Goal: Task Accomplishment & Management: Manage account settings

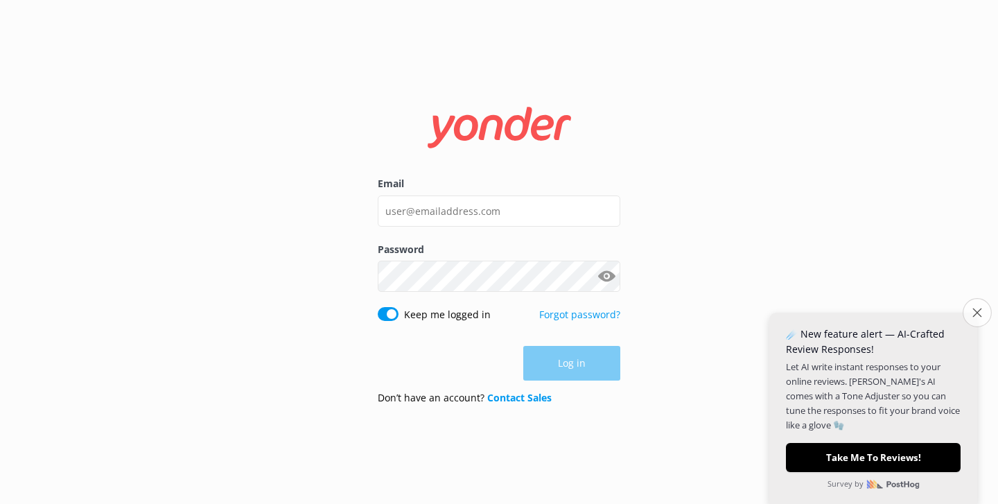
click at [969, 320] on button "Close survey" at bounding box center [976, 312] width 29 height 29
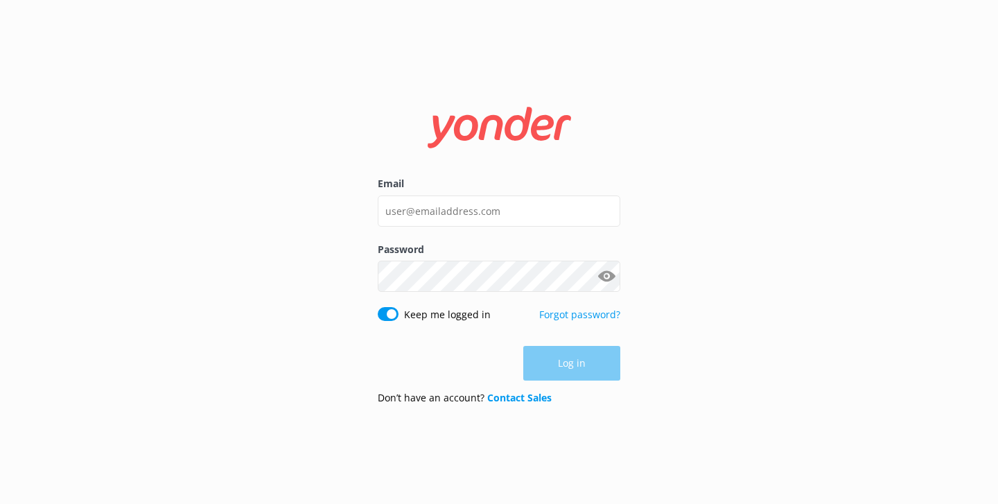
click at [555, 370] on div "Log in" at bounding box center [499, 363] width 243 height 35
click at [490, 213] on input "Email" at bounding box center [499, 210] width 243 height 31
type input "[PERSON_NAME][EMAIL_ADDRESS][DOMAIN_NAME]"
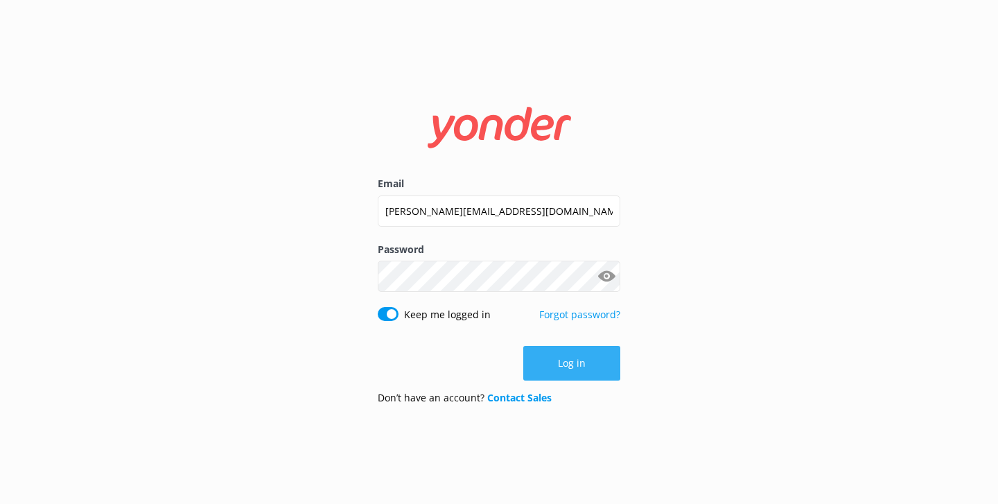
click at [556, 360] on button "Log in" at bounding box center [571, 363] width 97 height 35
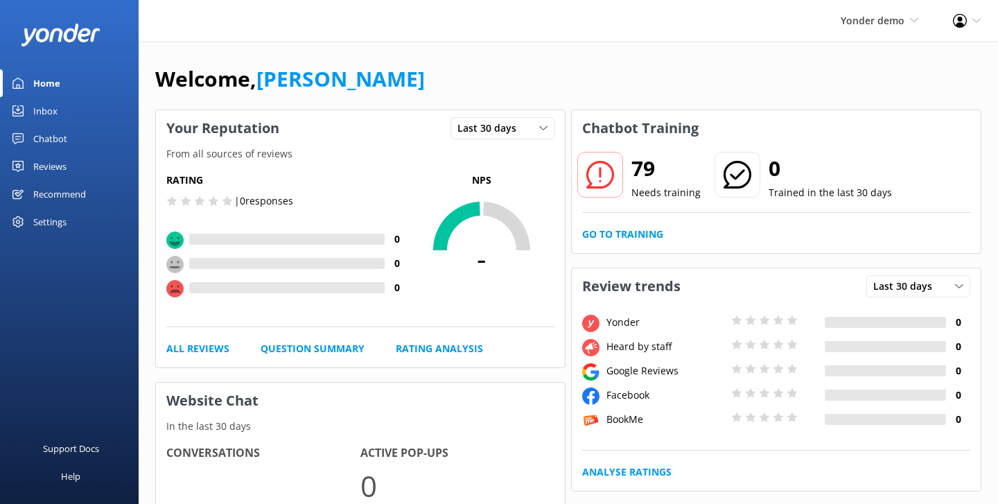
click at [47, 168] on div "Reviews" at bounding box center [49, 166] width 33 height 28
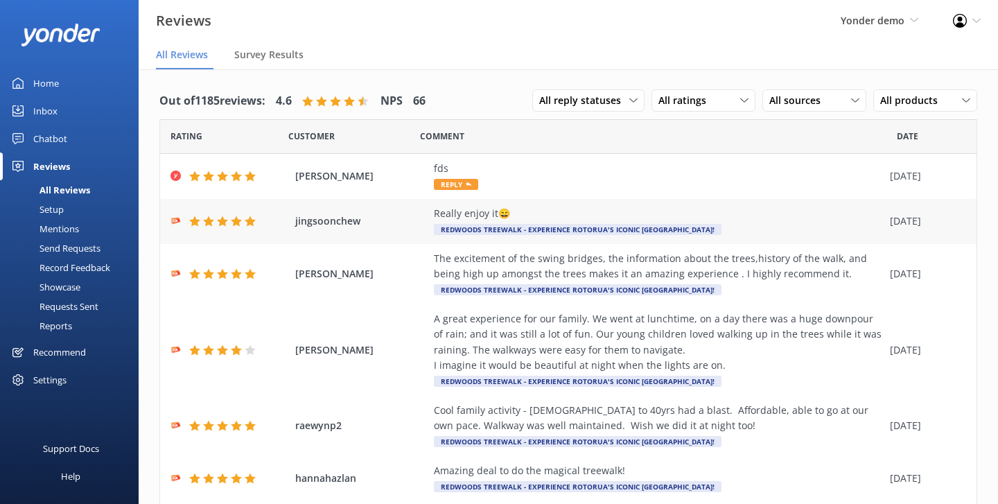
click at [365, 203] on div "jingsoonchew Really enjoy it😄 Redwoods Treewalk - experience Rotorua's iconic […" at bounding box center [568, 221] width 816 height 45
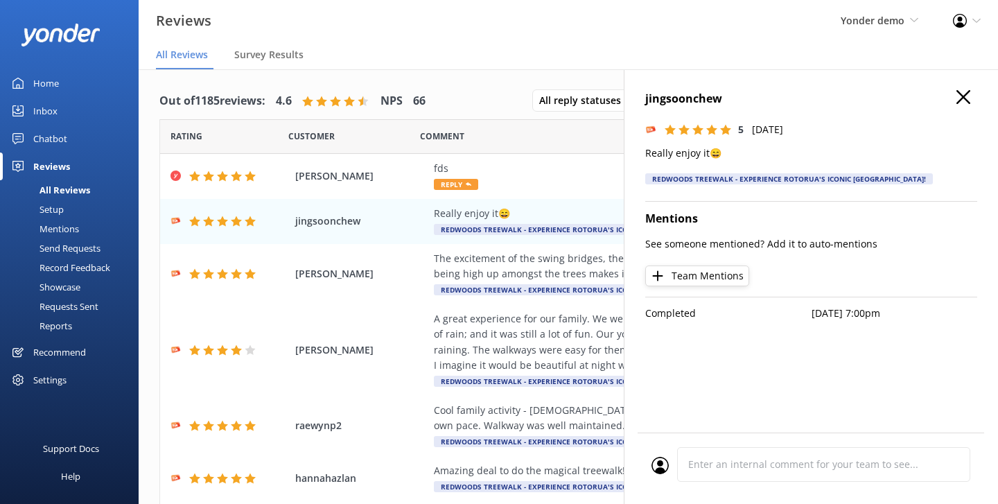
click at [965, 100] on icon "button" at bounding box center [963, 97] width 14 height 14
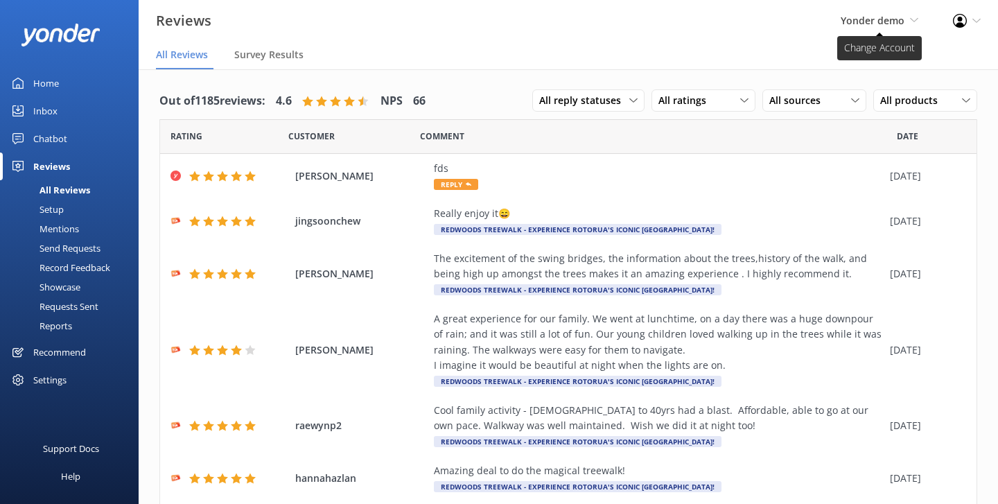
click at [859, 25] on span "Yonder demo" at bounding box center [872, 20] width 64 height 13
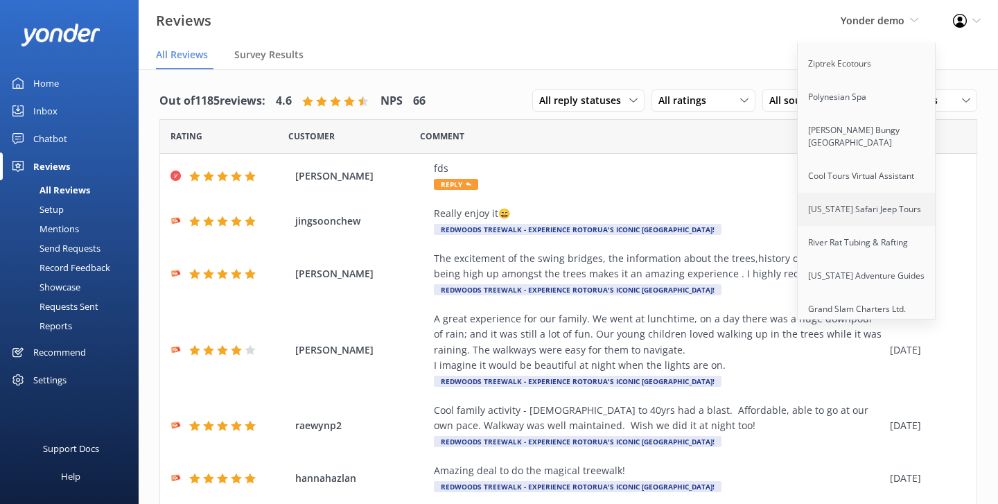
scroll to position [160, 0]
click at [858, 71] on link "Ziptrek Ecotours" at bounding box center [867, 65] width 139 height 33
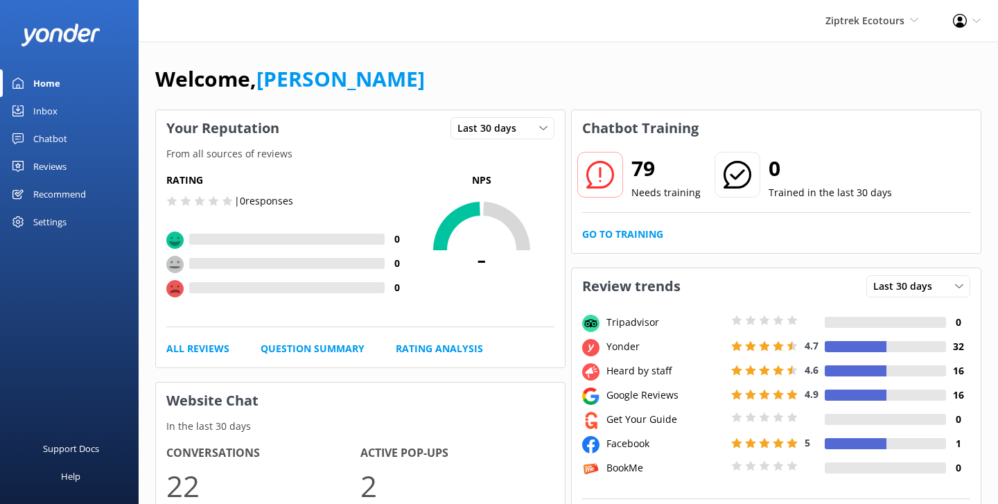
click at [55, 164] on div "Reviews" at bounding box center [49, 166] width 33 height 28
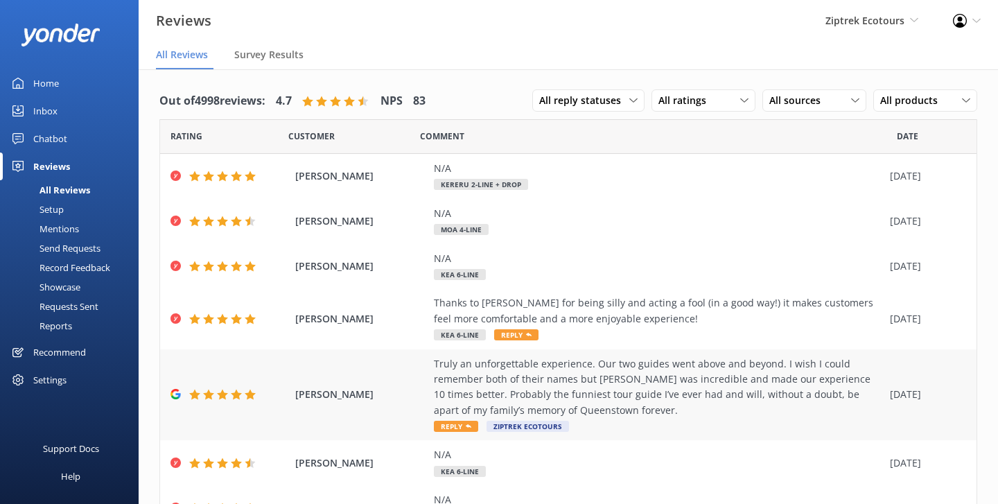
click at [358, 389] on span "[PERSON_NAME]" at bounding box center [361, 394] width 132 height 15
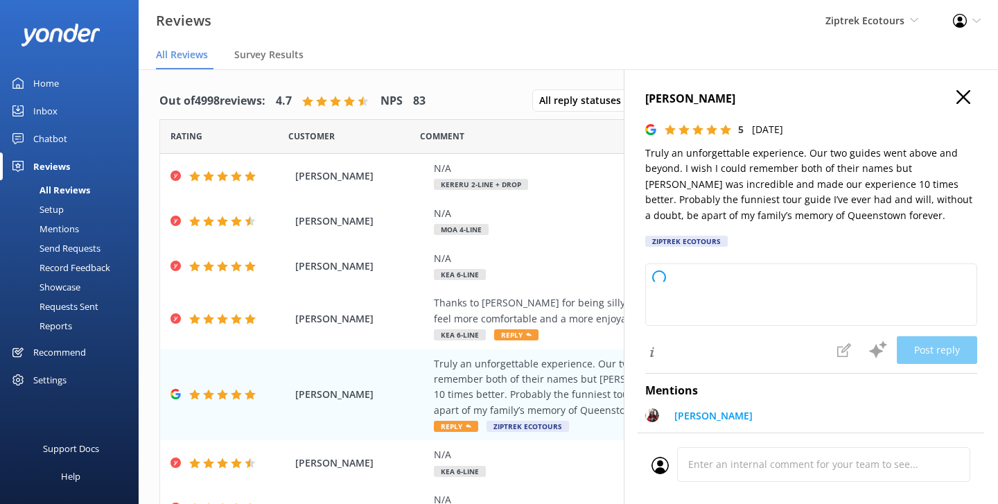
type textarea "Kia ora, Thank you so much for your amazing review! We're absolutely delighted …"
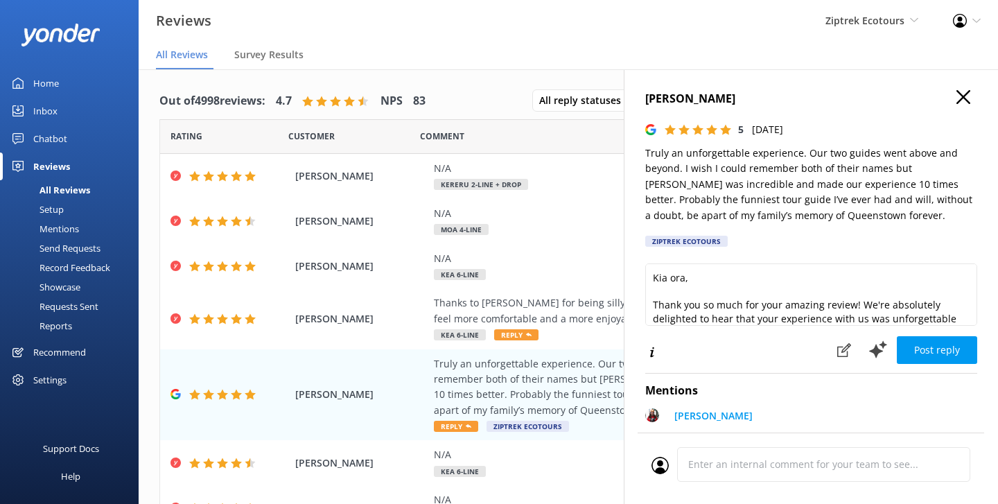
scroll to position [73, 0]
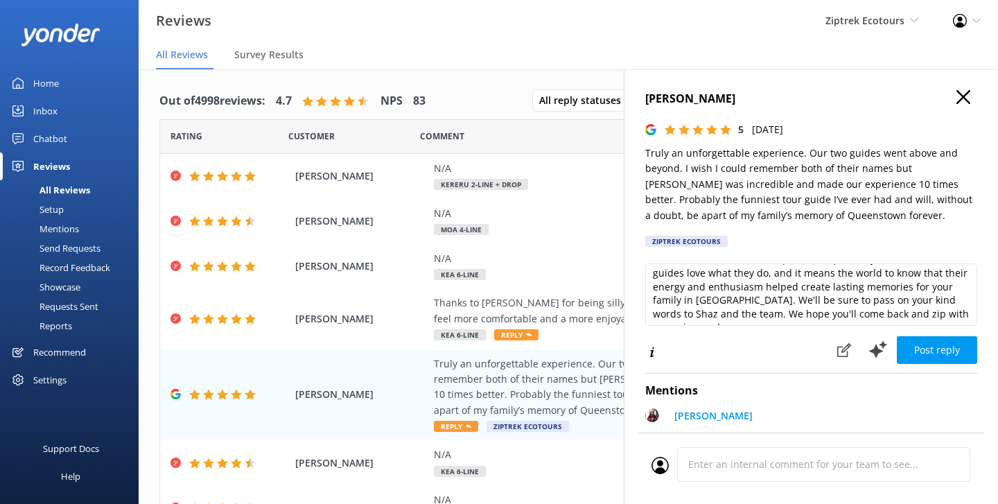
click at [966, 92] on icon "button" at bounding box center [963, 97] width 14 height 14
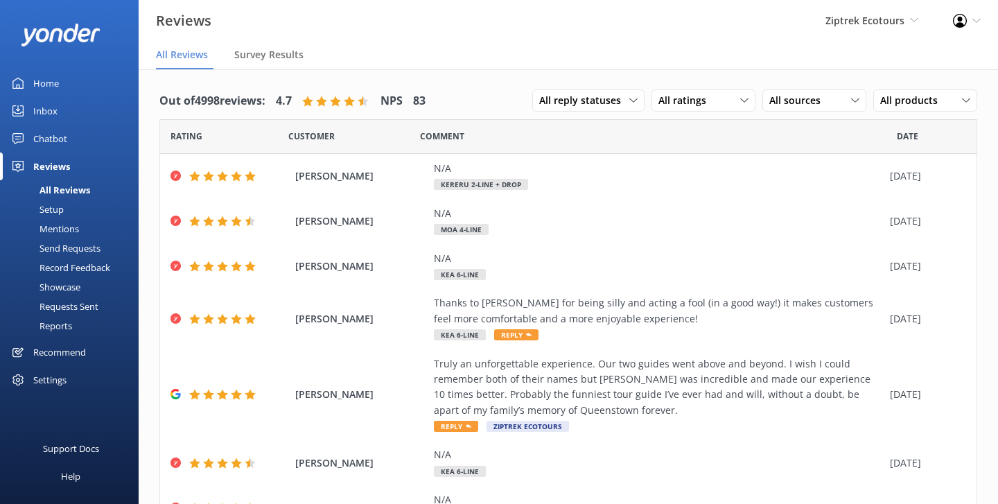
click at [58, 211] on div "Setup" at bounding box center [35, 209] width 55 height 19
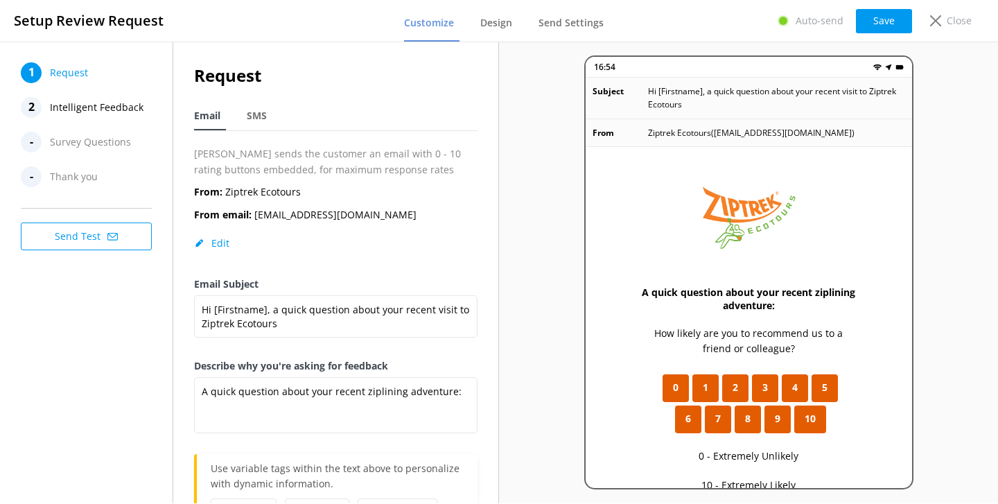
click at [89, 151] on span "Survey Questions" at bounding box center [90, 142] width 81 height 21
click at [941, 17] on div "Close" at bounding box center [947, 21] width 55 height 24
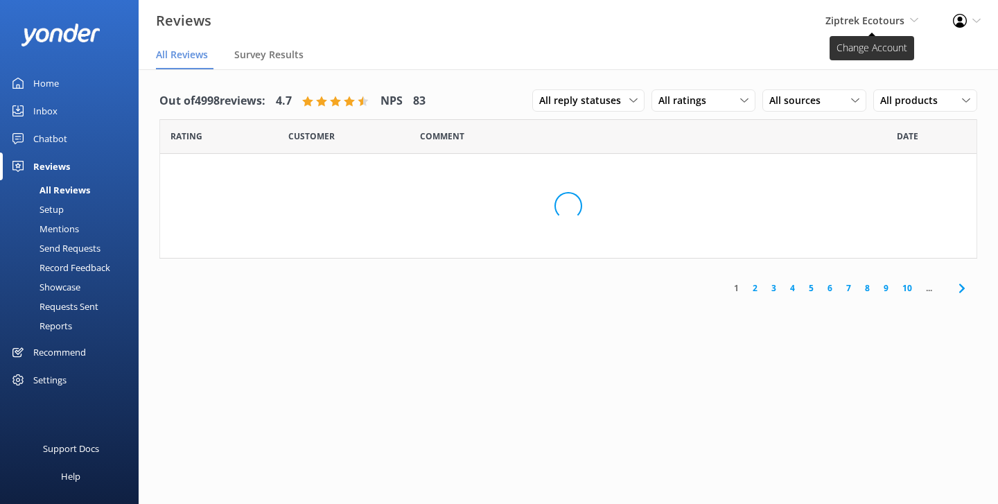
click at [834, 26] on span "Ziptrek Ecotours" at bounding box center [864, 20] width 79 height 13
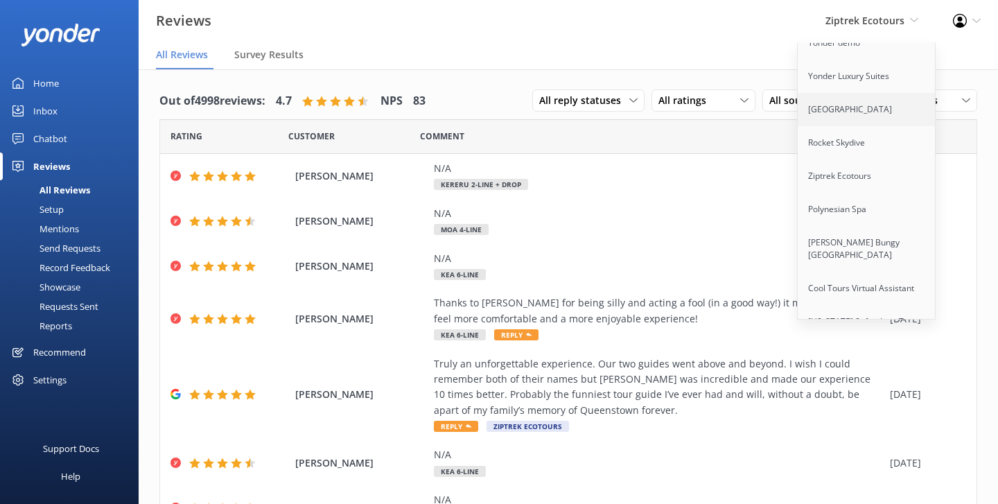
scroll to position [58, 0]
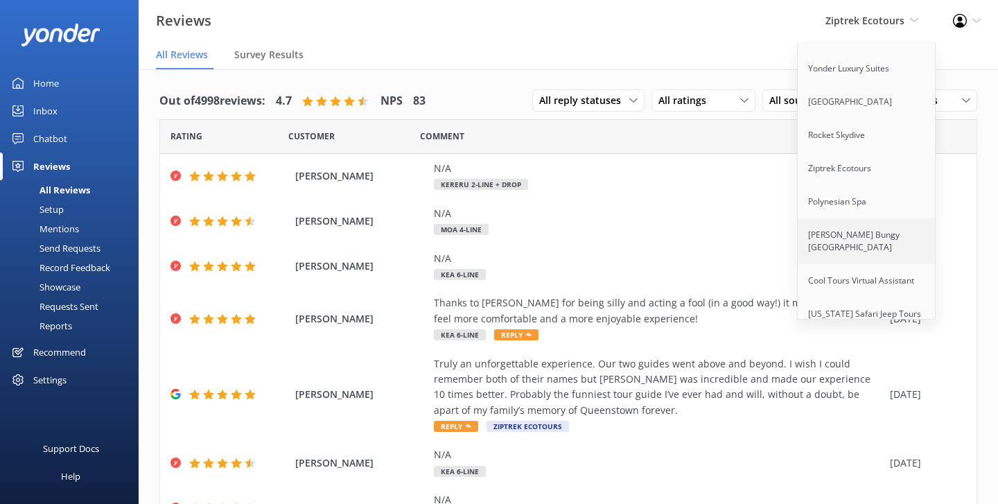
click at [843, 237] on link "[PERSON_NAME] Bungy [GEOGRAPHIC_DATA]" at bounding box center [867, 241] width 139 height 46
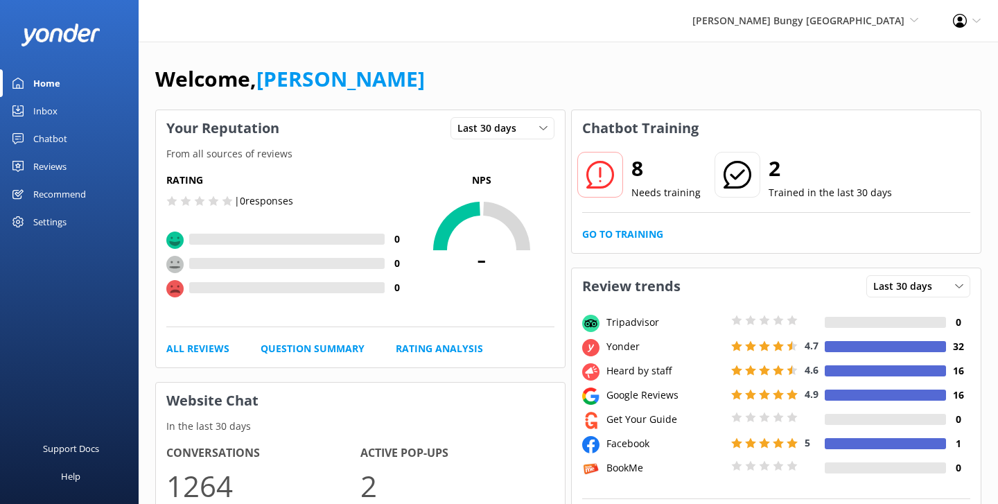
click at [65, 166] on div "Reviews" at bounding box center [49, 166] width 33 height 28
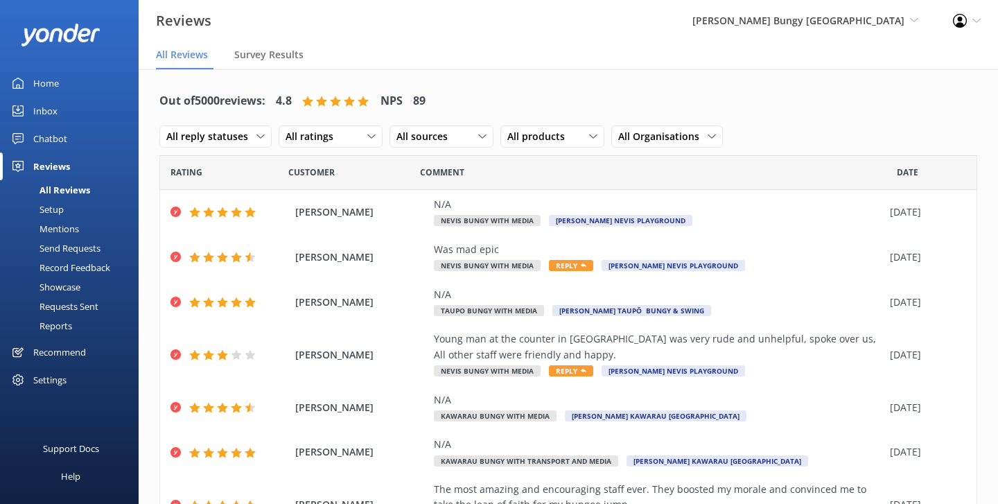
click at [64, 211] on link "Setup" at bounding box center [73, 209] width 130 height 19
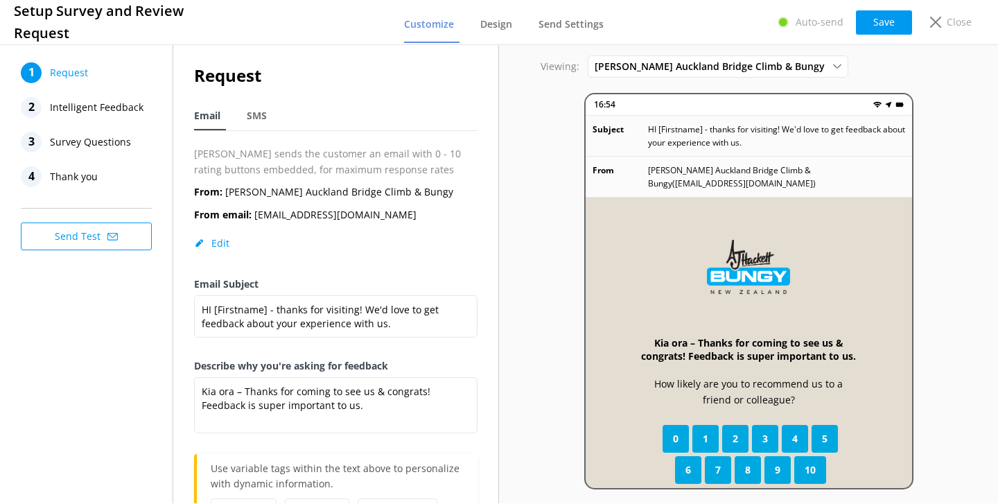
click at [96, 147] on span "Survey Questions" at bounding box center [90, 142] width 81 height 21
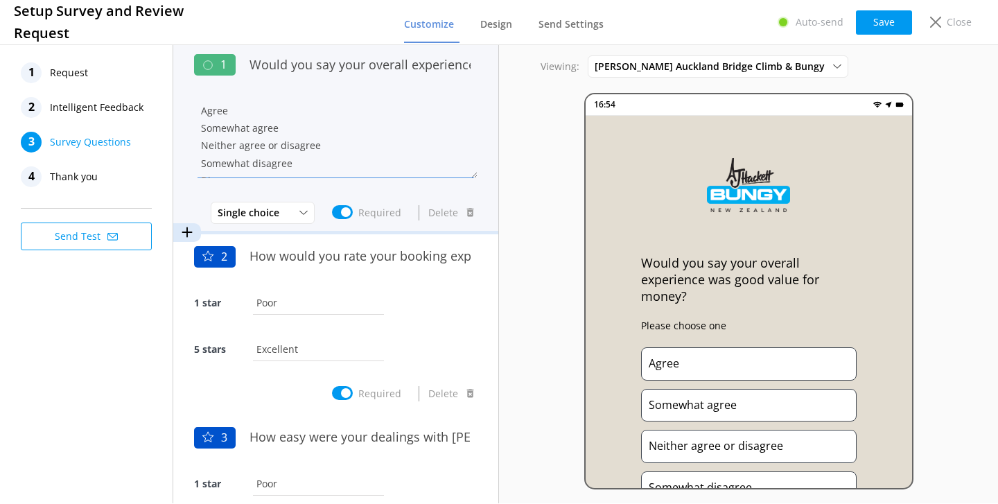
click at [398, 118] on textarea "Agree Somewhat agree Neither agree or disagree Somewhat disagree Disagree" at bounding box center [335, 136] width 283 height 83
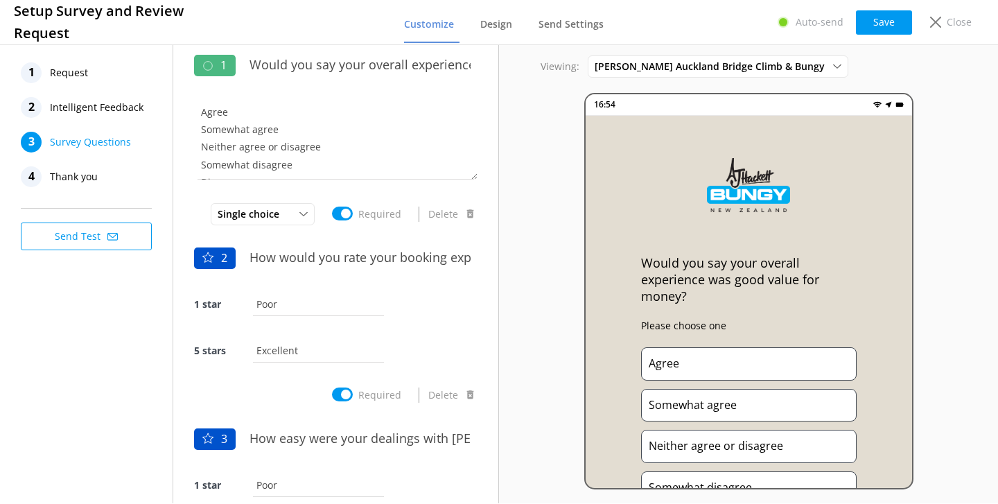
click at [130, 105] on span "Intelligent Feedback" at bounding box center [97, 107] width 94 height 21
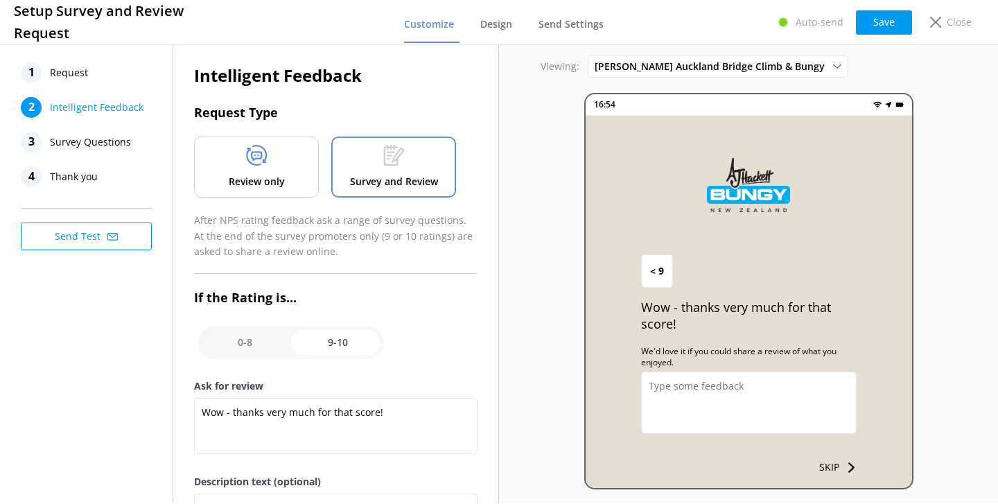
click at [310, 333] on input "checkbox" at bounding box center [291, 342] width 186 height 33
checkbox input "false"
type textarea "We strive to deliver the best customer experiences possible and are always look…"
type textarea "To help us do that, we'd love to hear your feedback."
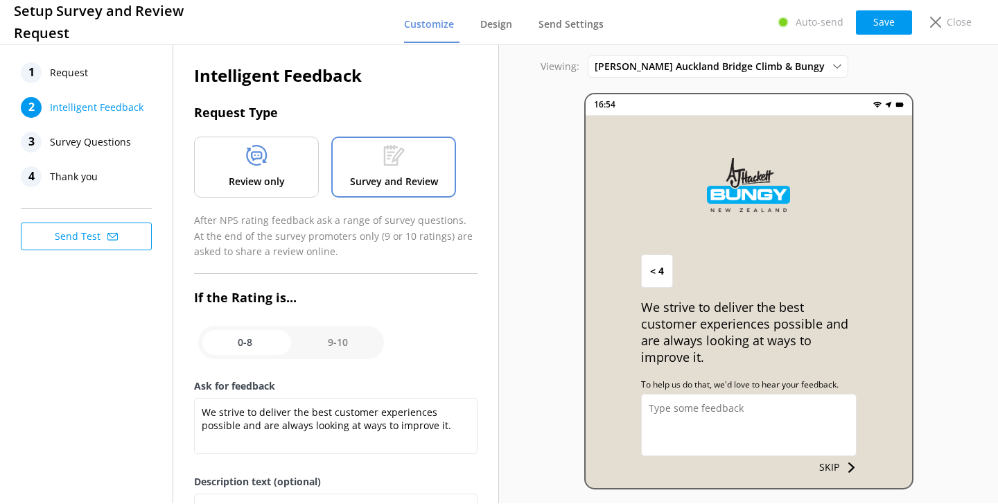
click at [320, 344] on input "checkbox" at bounding box center [291, 342] width 186 height 33
checkbox input "true"
type textarea "Wow - thanks very much for that score!"
type textarea "We'd love it if you could share a review of what you enjoyed."
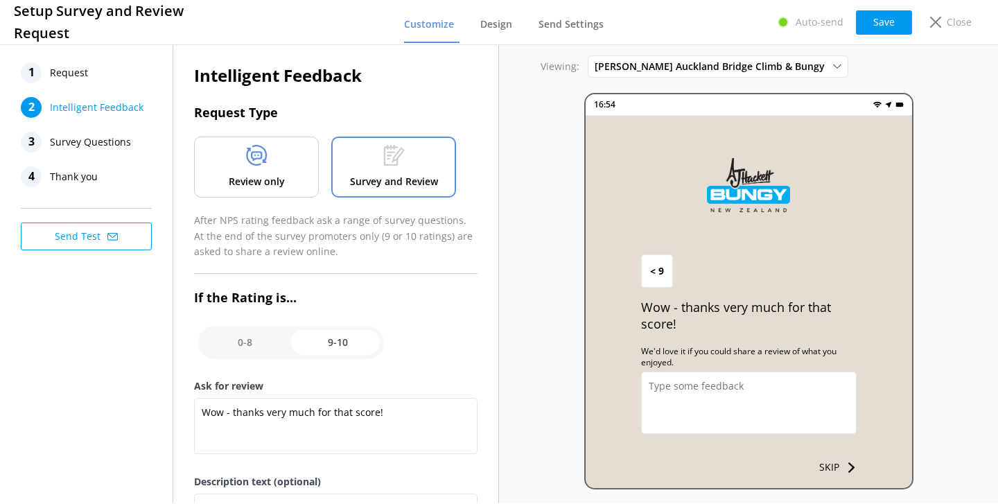
click at [91, 73] on div "1 Request" at bounding box center [90, 72] width 139 height 21
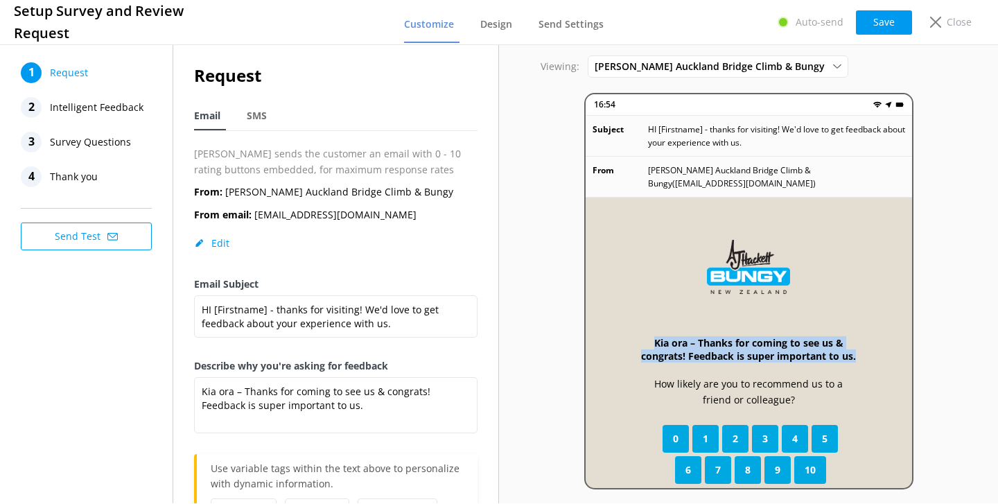
drag, startPoint x: 648, startPoint y: 326, endPoint x: 868, endPoint y: 342, distance: 221.0
click at [868, 342] on div "Kia ora – Thanks for coming to see us & congrats! Feedback is super important t…" at bounding box center [748, 394] width 326 height 394
click at [93, 170] on span "Thank you" at bounding box center [74, 176] width 48 height 21
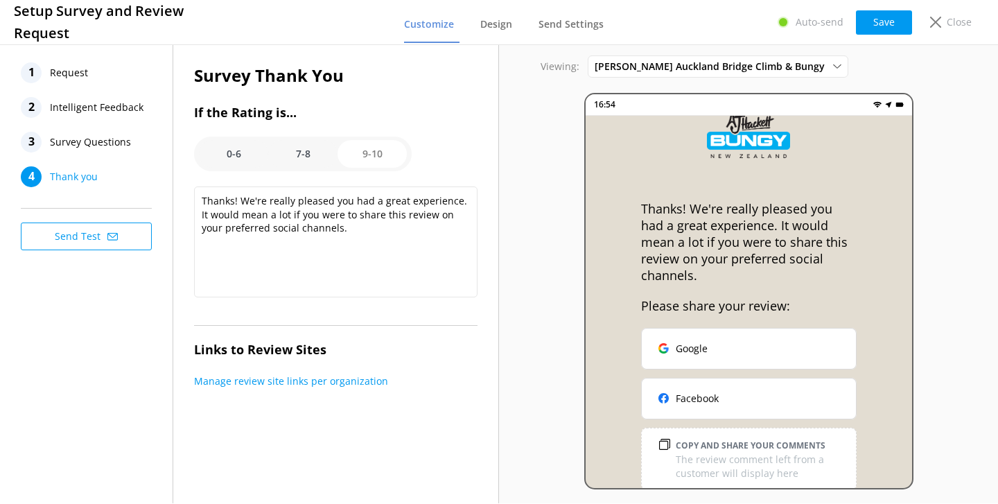
scroll to position [53, 0]
click at [312, 150] on option "7-8" at bounding box center [302, 154] width 69 height 28
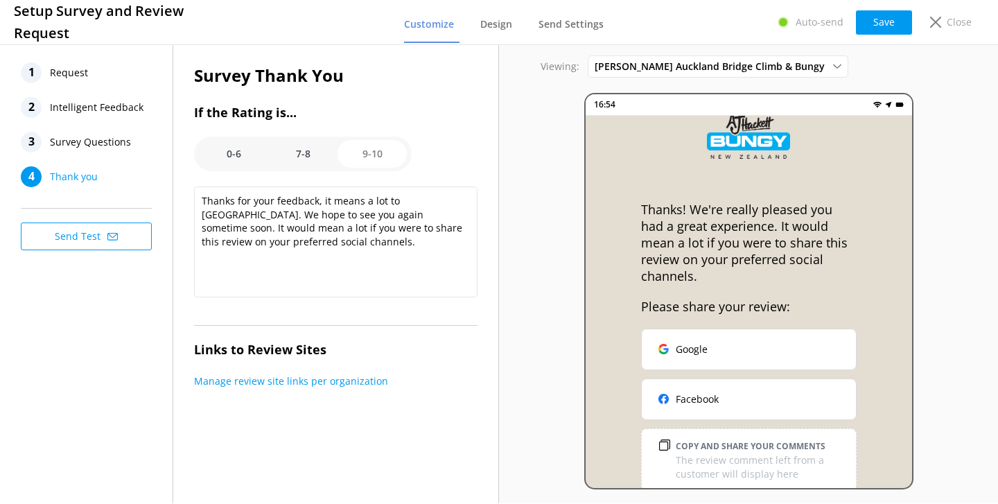
scroll to position [0, 0]
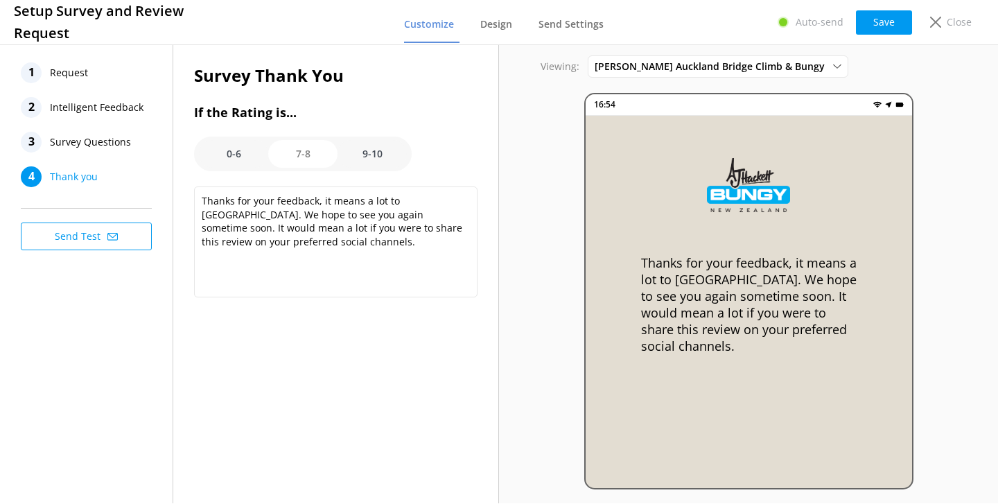
click at [233, 157] on option "0-6" at bounding box center [233, 154] width 69 height 28
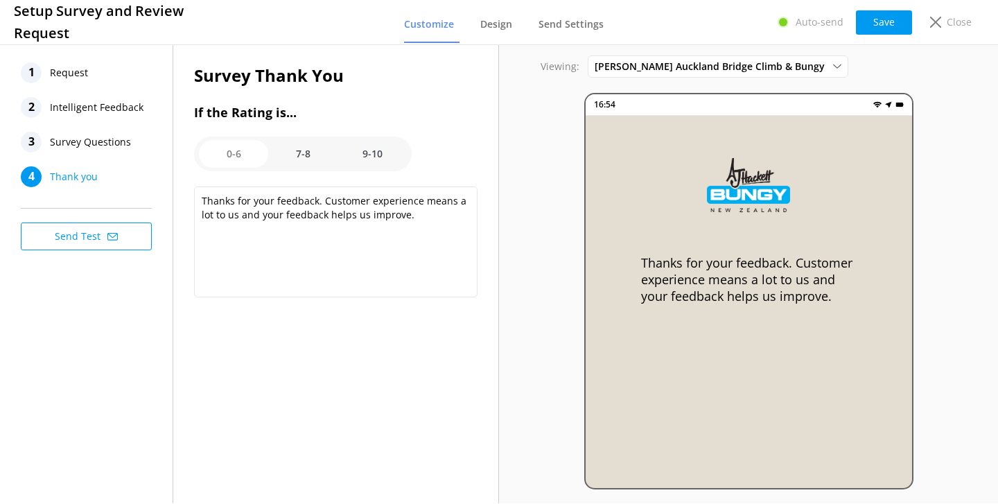
click at [318, 154] on option "7-8" at bounding box center [302, 154] width 69 height 28
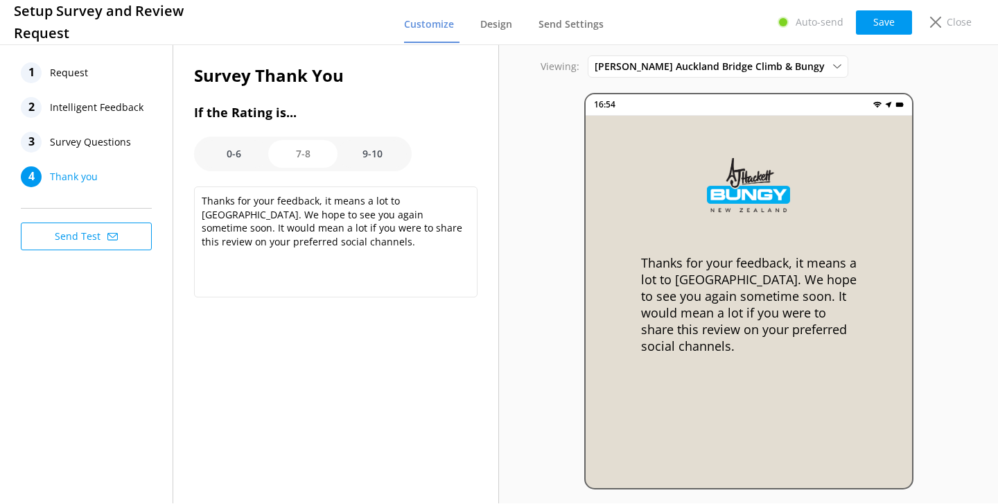
click at [369, 152] on option "9-10" at bounding box center [371, 154] width 69 height 28
type textarea "Thanks! We're really pleased you had a great experience. It would mean a lot if…"
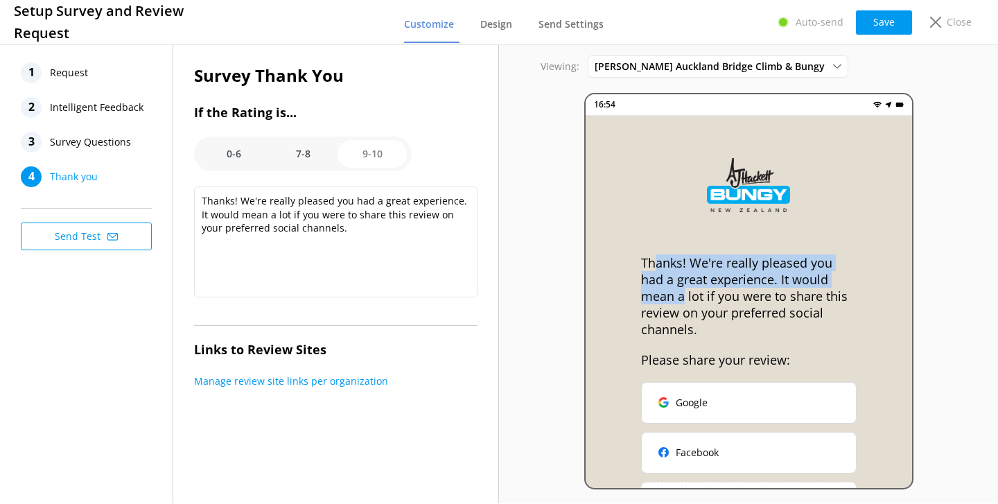
drag, startPoint x: 657, startPoint y: 265, endPoint x: 852, endPoint y: 273, distance: 195.6
click at [852, 273] on p "Thanks! We're really pleased you had a great experience. It would mean a lot if…" at bounding box center [748, 295] width 215 height 83
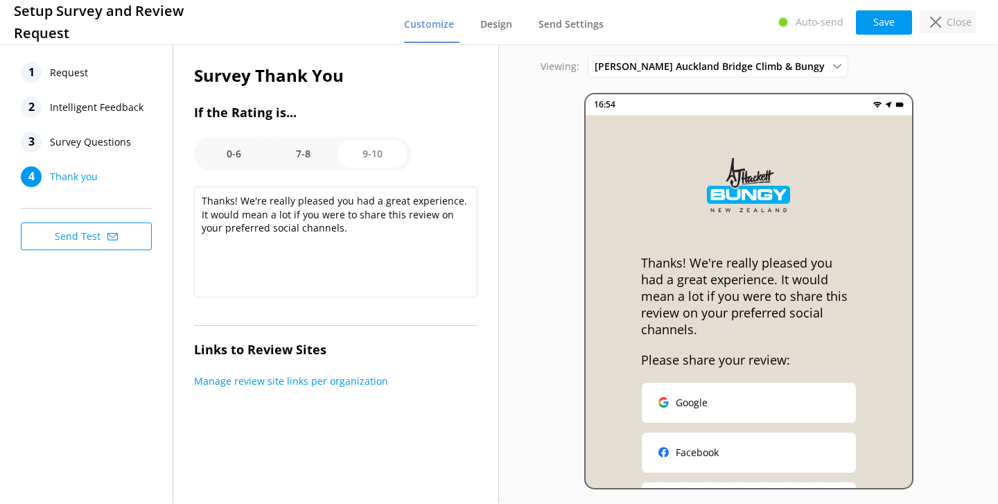
click at [941, 25] on use at bounding box center [935, 22] width 11 height 11
